Goal: Task Accomplishment & Management: Complete application form

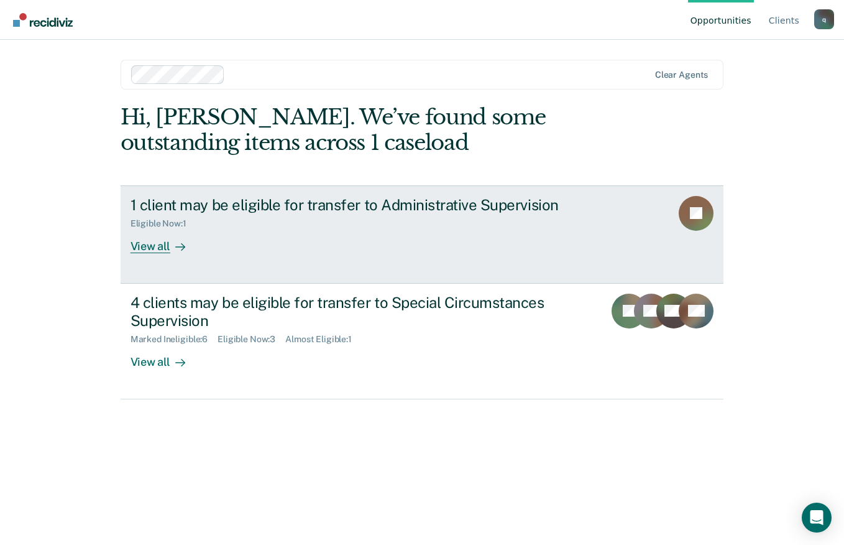
click at [535, 219] on div "Eligible Now : 1" at bounding box center [349, 221] width 436 height 16
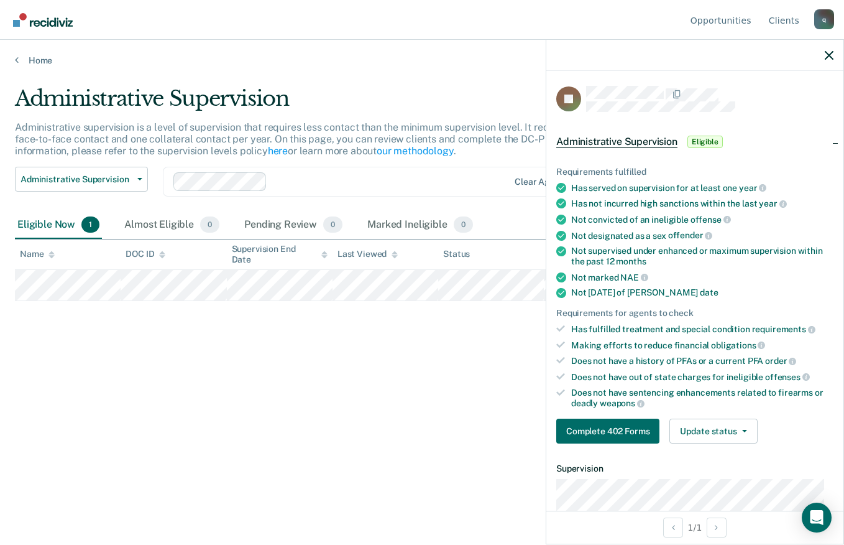
click at [473, 348] on div "Administrative Supervision Administrative supervision is a level of supervision…" at bounding box center [422, 269] width 814 height 366
click at [147, 543] on div "Opportunities Client s [EMAIL_ADDRESS][DOMAIN_NAME] q Profile How it works Log …" at bounding box center [422, 272] width 844 height 545
click at [421, 377] on div "Administrative Supervision Administrative supervision is a level of supervision…" at bounding box center [422, 269] width 814 height 366
click at [785, 364] on div "Does not have a history of PFAs or a current PFA order" at bounding box center [702, 360] width 262 height 11
click at [791, 355] on link at bounding box center [792, 360] width 7 height 10
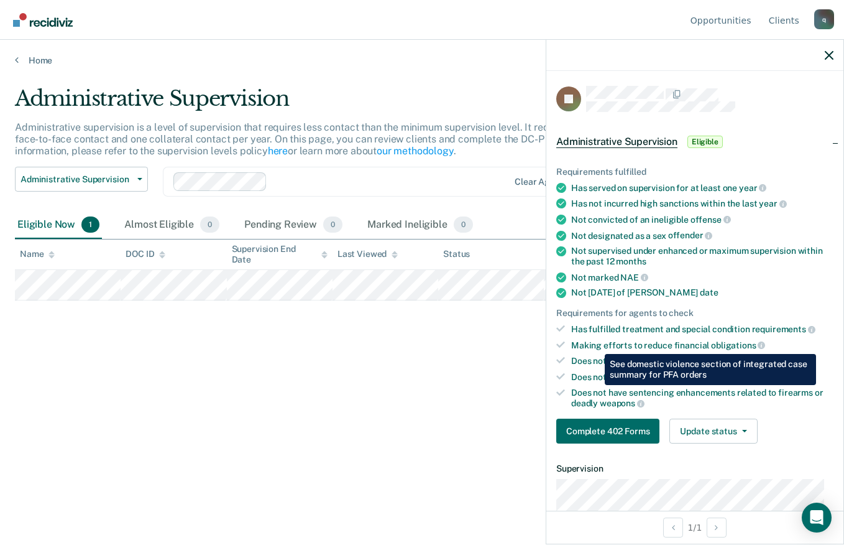
click at [477, 319] on div "Administrative Supervision Administrative supervision is a level of supervision…" at bounding box center [422, 269] width 814 height 366
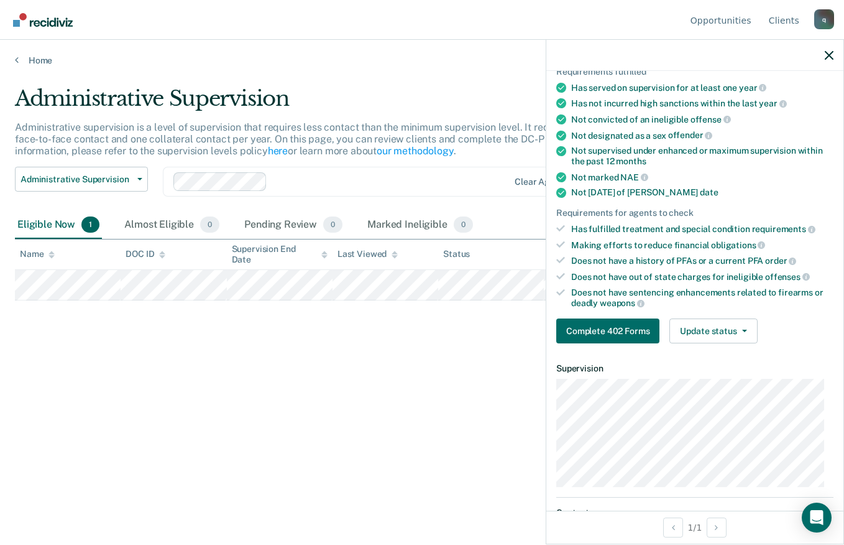
scroll to position [124, 0]
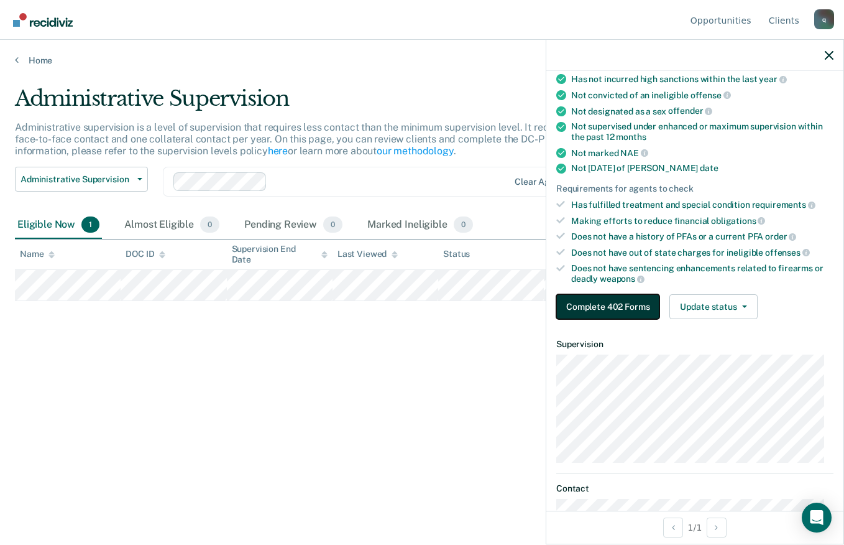
click at [601, 301] on button "Complete 402 Forms" at bounding box center [607, 306] width 103 height 25
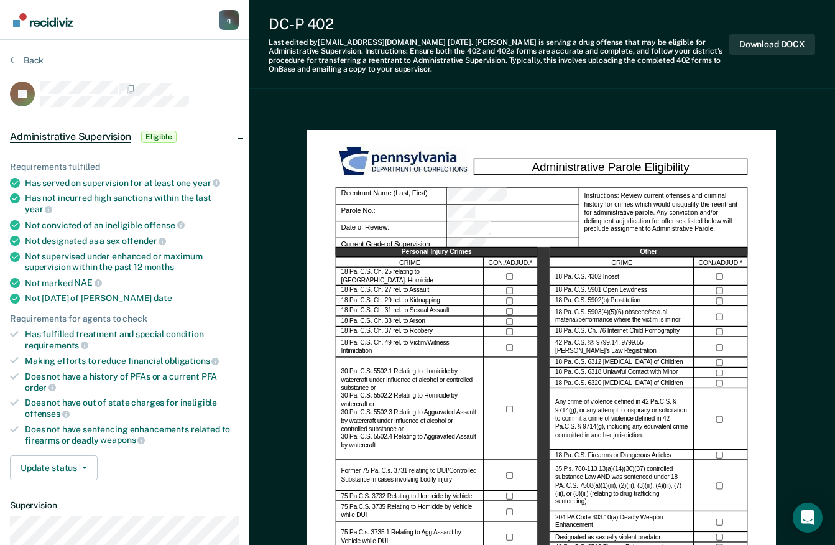
click at [512, 269] on div at bounding box center [510, 277] width 53 height 18
click at [509, 269] on div at bounding box center [510, 277] width 53 height 18
click at [17, 68] on div "Back" at bounding box center [124, 68] width 229 height 26
click at [29, 63] on button "Back" at bounding box center [27, 60] width 34 height 11
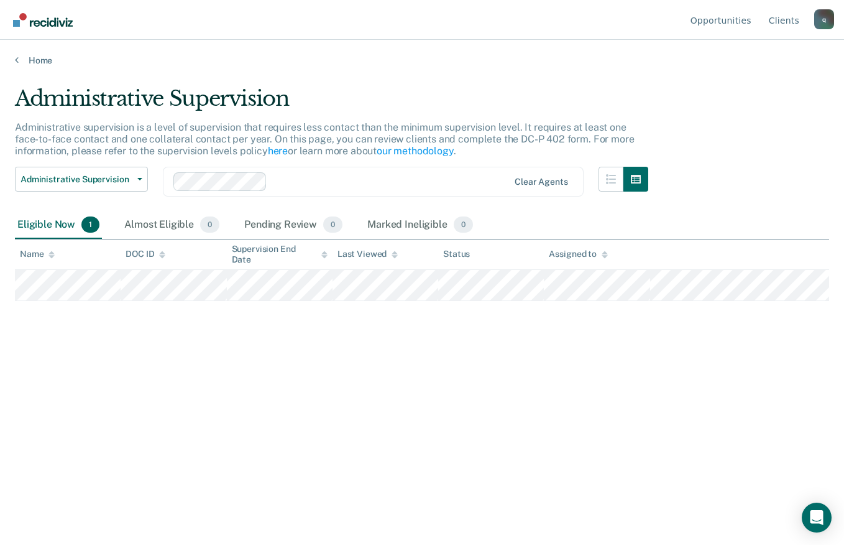
click at [34, 72] on main "Administrative Supervision Administrative supervision is a level of supervision…" at bounding box center [422, 303] width 844 height 475
click at [39, 67] on main "Administrative Supervision Administrative supervision is a level of supervision…" at bounding box center [422, 303] width 844 height 475
click at [44, 54] on div "Home" at bounding box center [422, 53] width 844 height 26
click at [41, 57] on link "Home" at bounding box center [422, 60] width 814 height 11
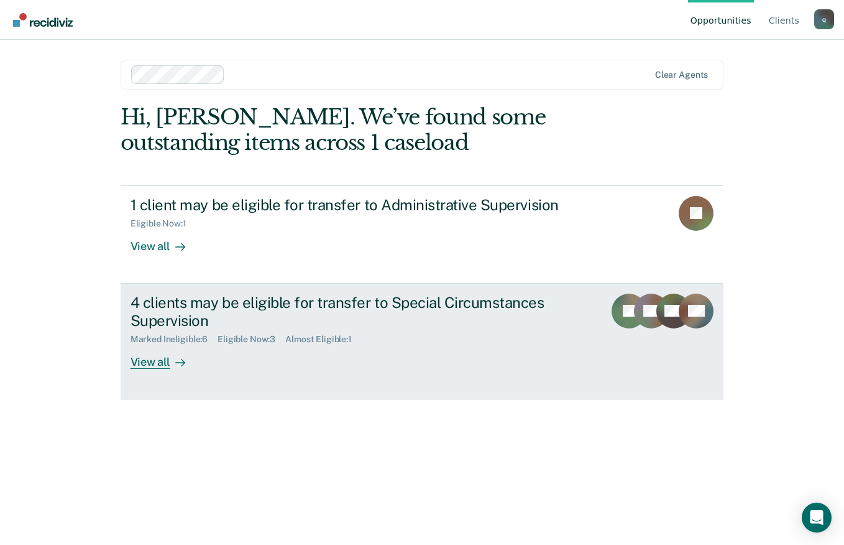
click at [279, 331] on div "Marked Ineligible : 6 Eligible Now : 3 Almost Eligible : 1" at bounding box center [349, 337] width 436 height 16
